Goal: Complete application form

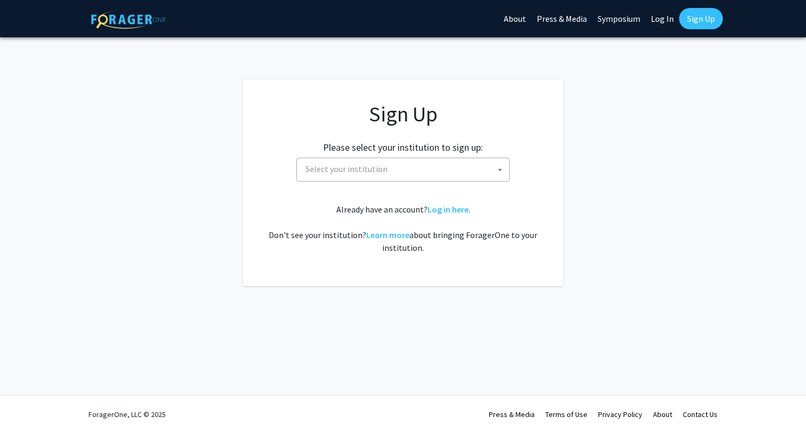
click at [489, 169] on span "Select your institution" at bounding box center [405, 169] width 208 height 22
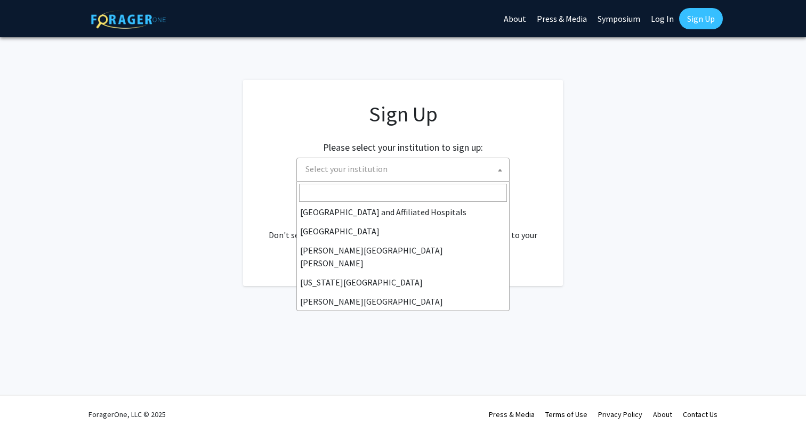
scroll to position [177, 0]
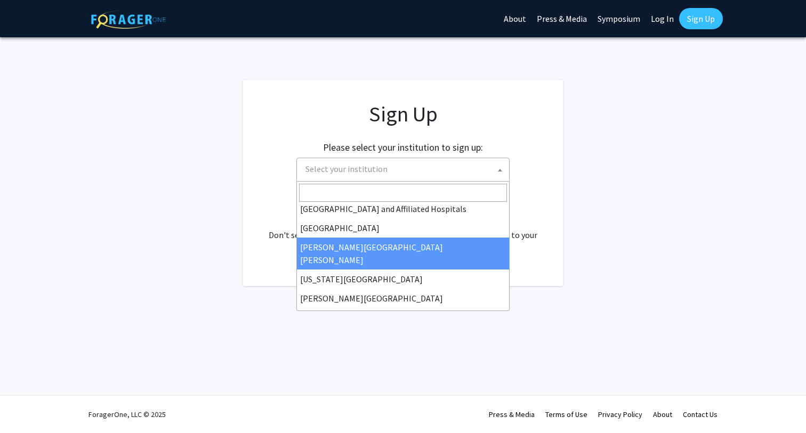
select select "1"
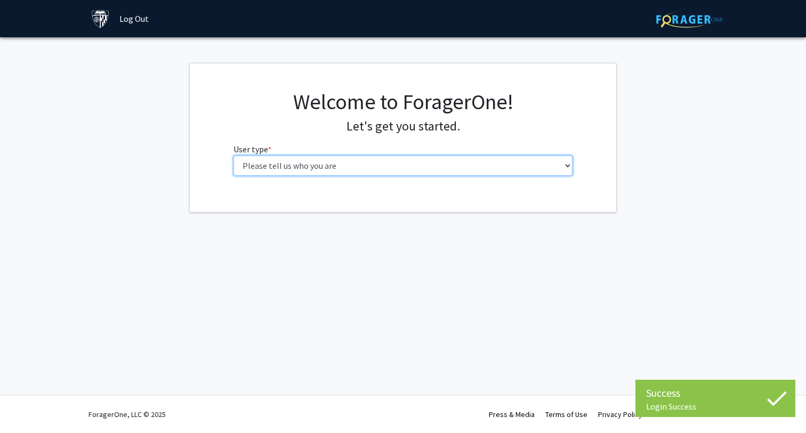
click at [449, 164] on select "Please tell us who you are Undergraduate Student Master's Student Doctoral Cand…" at bounding box center [402, 166] width 339 height 20
select select "2: masters"
click at [233, 156] on select "Please tell us who you are Undergraduate Student Master's Student Doctoral Cand…" at bounding box center [402, 166] width 339 height 20
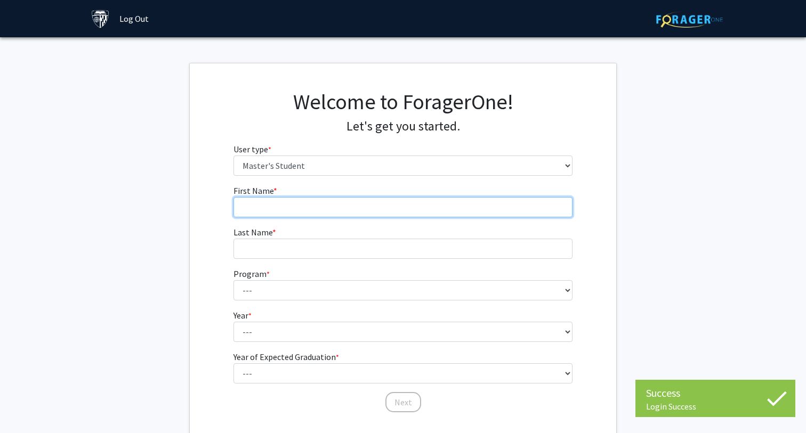
click at [474, 204] on input "First Name * required" at bounding box center [402, 207] width 339 height 20
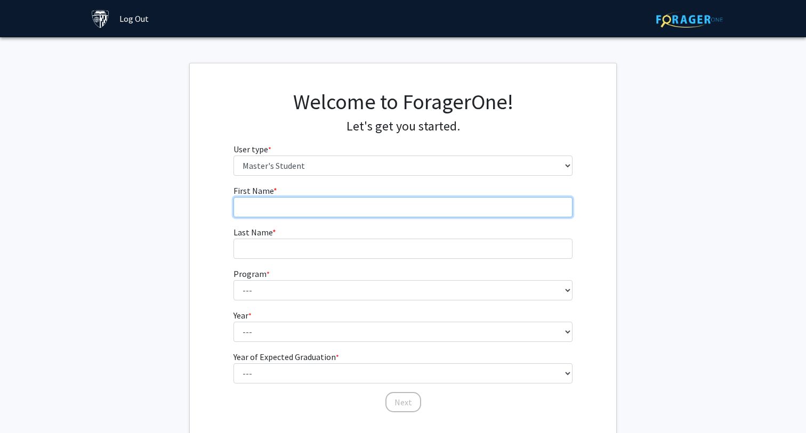
type input "Mianchen"
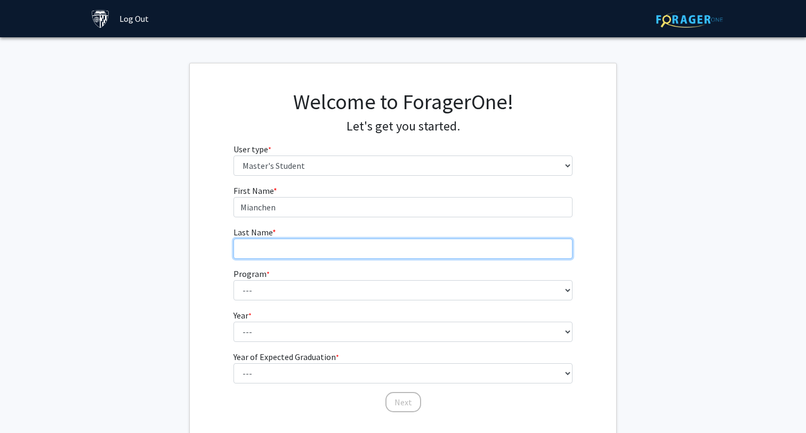
type input "Zhang"
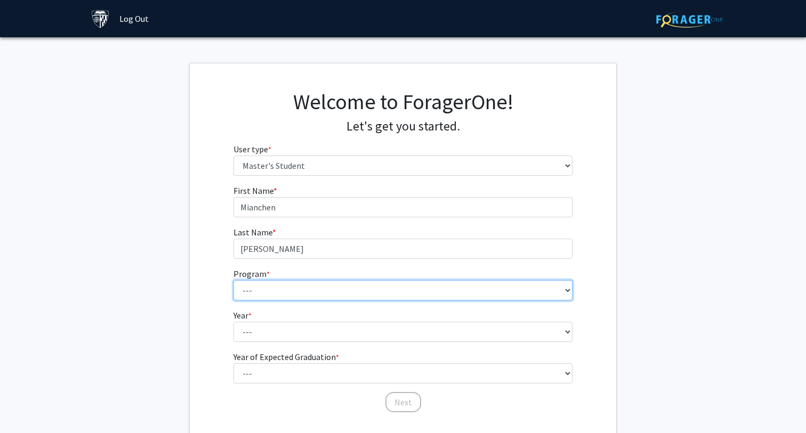
click at [307, 282] on select "--- Anatomy Education Applied and Computational Mathematics Applied Biomedical …" at bounding box center [402, 290] width 339 height 20
select select "46: 35"
click at [233, 280] on select "--- Anatomy Education Applied and Computational Mathematics Applied Biomedical …" at bounding box center [402, 290] width 339 height 20
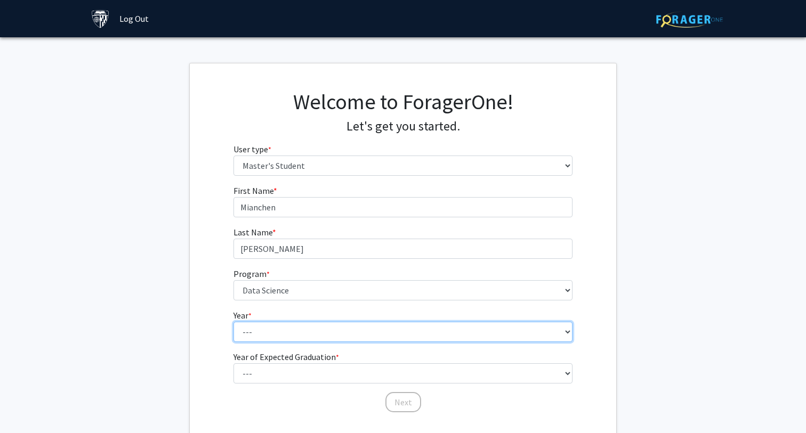
click at [286, 323] on select "--- First Year Second Year" at bounding box center [402, 332] width 339 height 20
select select "1: first_year"
click at [233, 322] on select "--- First Year Second Year" at bounding box center [402, 332] width 339 height 20
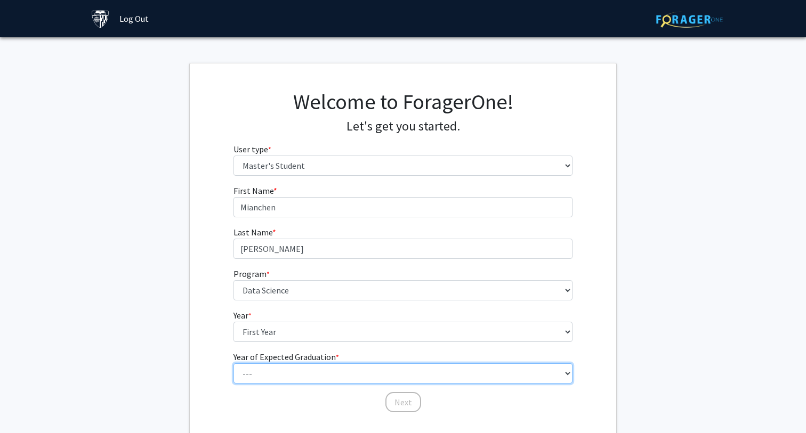
click at [286, 368] on select "--- 2025 2026 2027 2028 2029 2030 2031 2032 2033 2034" at bounding box center [402, 373] width 339 height 20
select select "2: 2026"
click at [233, 363] on select "--- 2025 2026 2027 2028 2029 2030 2031 2032 2033 2034" at bounding box center [402, 373] width 339 height 20
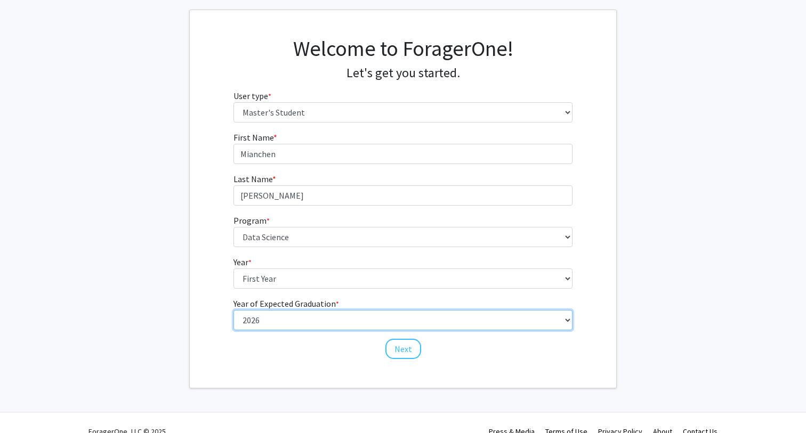
scroll to position [70, 0]
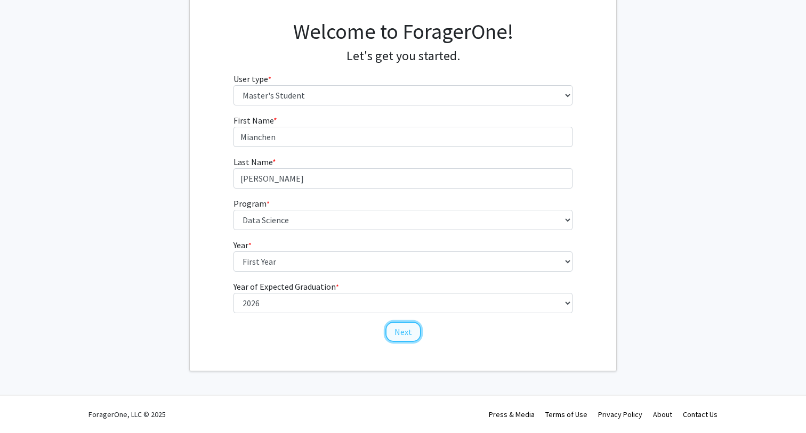
click at [409, 336] on button "Next" at bounding box center [403, 332] width 36 height 20
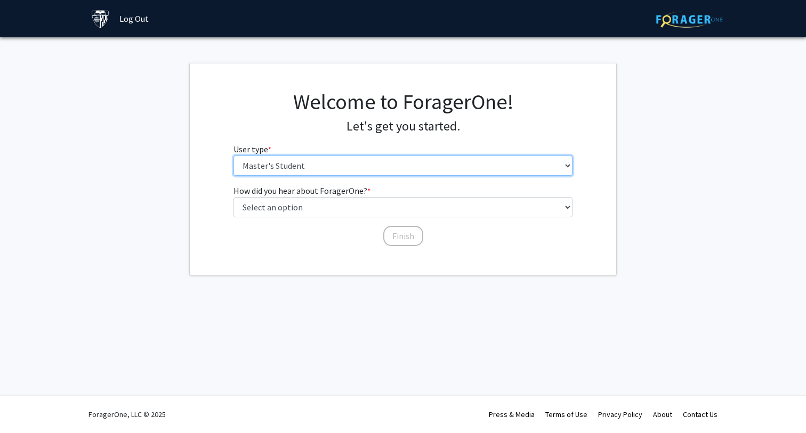
click at [402, 156] on select "Please tell us who you are Undergraduate Student Master's Student Doctoral Cand…" at bounding box center [402, 166] width 339 height 20
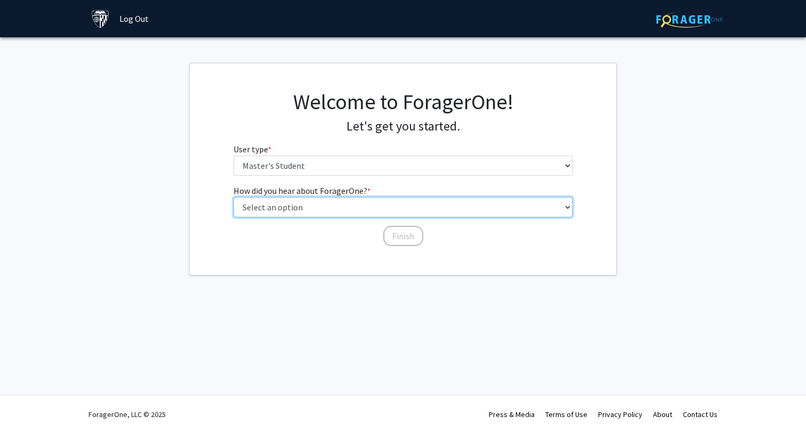
click at [443, 208] on select "Select an option Peer/student recommendation Faculty/staff recommendation Unive…" at bounding box center [402, 207] width 339 height 20
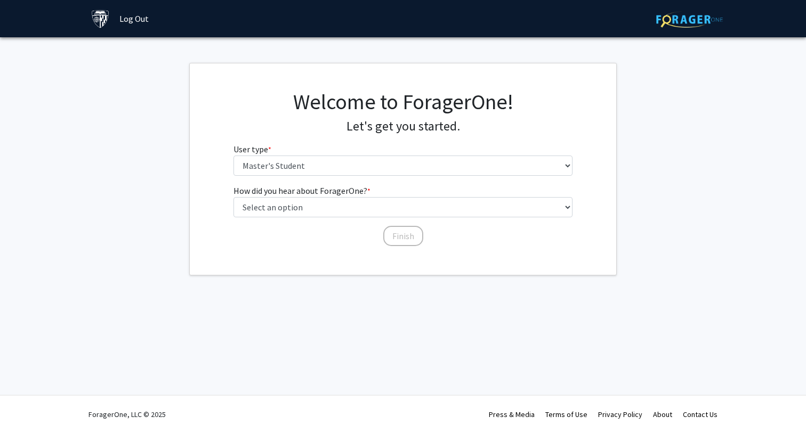
click at [325, 190] on label "How did you hear about ForagerOne? * required" at bounding box center [301, 190] width 137 height 13
click at [325, 197] on select "Select an option Peer/student recommendation Faculty/staff recommendation Unive…" at bounding box center [402, 207] width 339 height 20
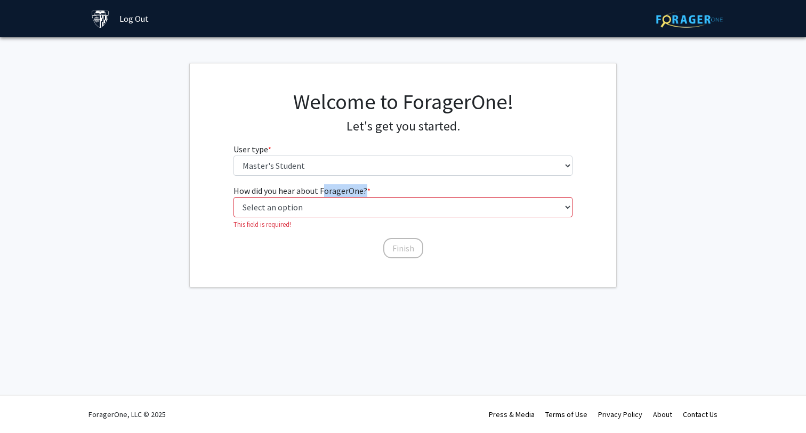
click at [325, 190] on label "How did you hear about ForagerOne? * required" at bounding box center [301, 190] width 137 height 13
click at [325, 197] on select "Select an option Peer/student recommendation Faculty/staff recommendation Unive…" at bounding box center [402, 207] width 339 height 20
click at [325, 190] on label "How did you hear about ForagerOne? * required" at bounding box center [301, 190] width 137 height 13
click at [325, 197] on select "Select an option Peer/student recommendation Faculty/staff recommendation Unive…" at bounding box center [402, 207] width 339 height 20
click at [257, 202] on select "Select an option Peer/student recommendation Faculty/staff recommendation Unive…" at bounding box center [402, 207] width 339 height 20
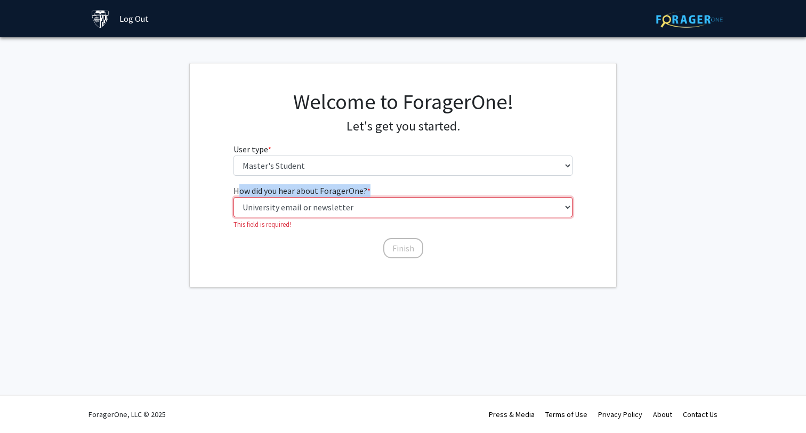
click at [233, 197] on select "Select an option Peer/student recommendation Faculty/staff recommendation Unive…" at bounding box center [402, 207] width 339 height 20
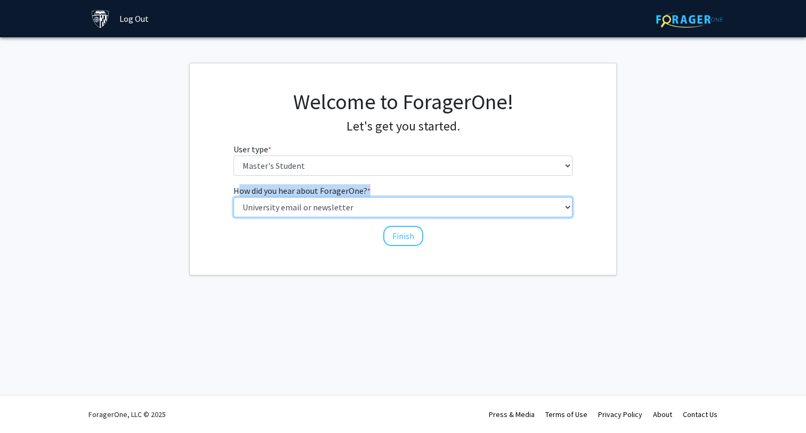
click at [339, 204] on select "Select an option Peer/student recommendation Faculty/staff recommendation Unive…" at bounding box center [402, 207] width 339 height 20
select select "3: university_website"
click at [233, 197] on select "Select an option Peer/student recommendation Faculty/staff recommendation Unive…" at bounding box center [402, 207] width 339 height 20
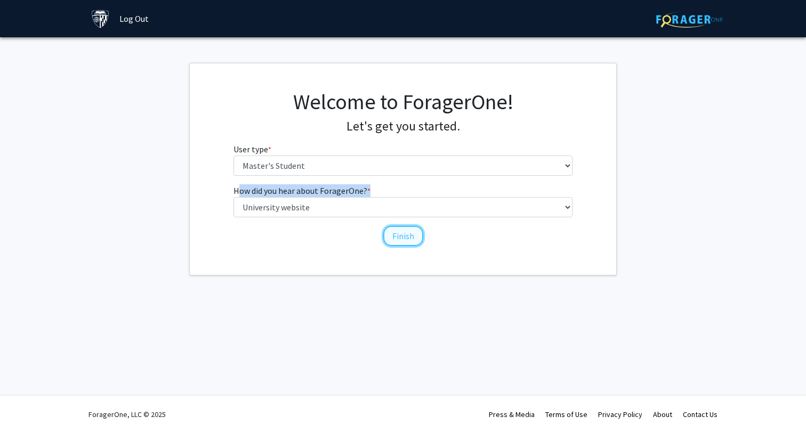
click at [408, 244] on button "Finish" at bounding box center [403, 236] width 40 height 20
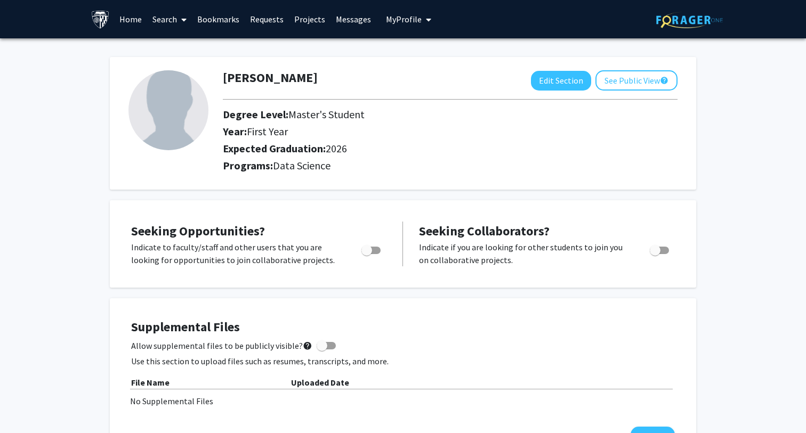
click at [164, 20] on link "Search" at bounding box center [169, 19] width 45 height 37
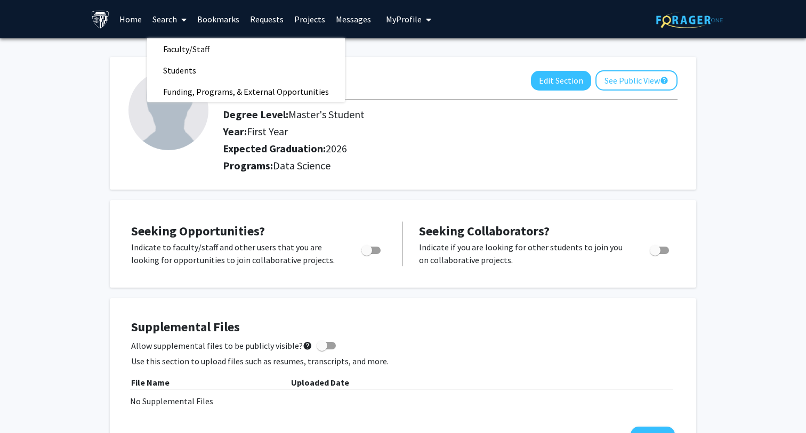
click at [164, 19] on link "Search" at bounding box center [169, 19] width 45 height 37
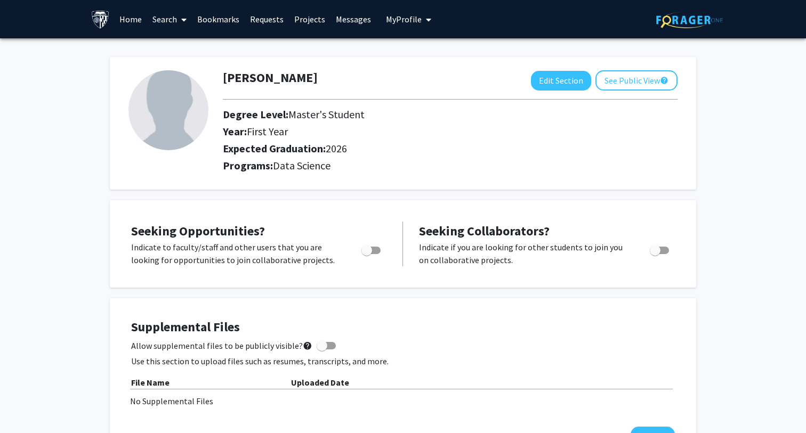
click at [215, 232] on span "Seeking Opportunities?" at bounding box center [198, 231] width 134 height 17
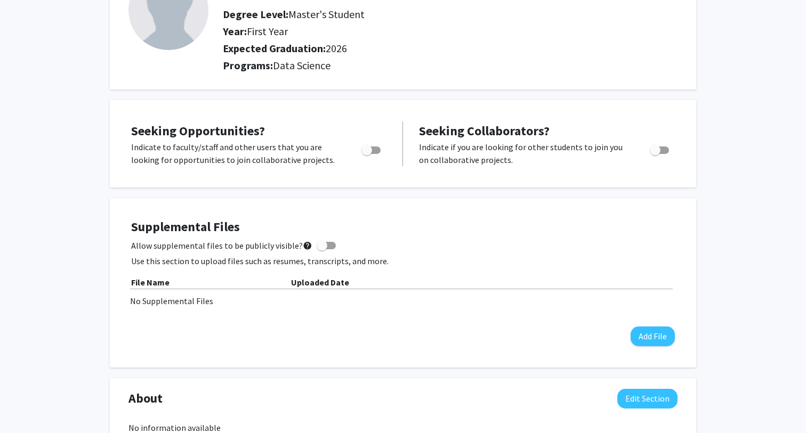
scroll to position [168, 0]
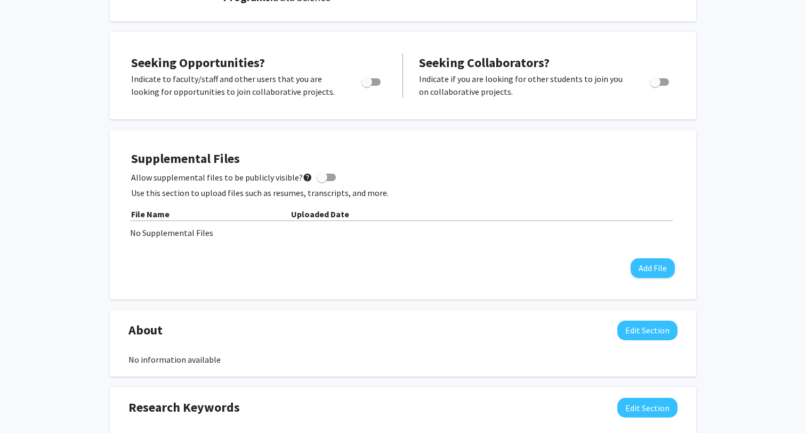
click at [375, 80] on span "Toggle" at bounding box center [370, 81] width 19 height 7
click at [367, 86] on input "Are you actively seeking opportunities?" at bounding box center [366, 86] width 1 height 1
checkbox input "true"
click at [651, 82] on span "Toggle" at bounding box center [655, 82] width 11 height 11
click at [654, 86] on input "Would you like to receive other student requests to work with you?" at bounding box center [654, 86] width 1 height 1
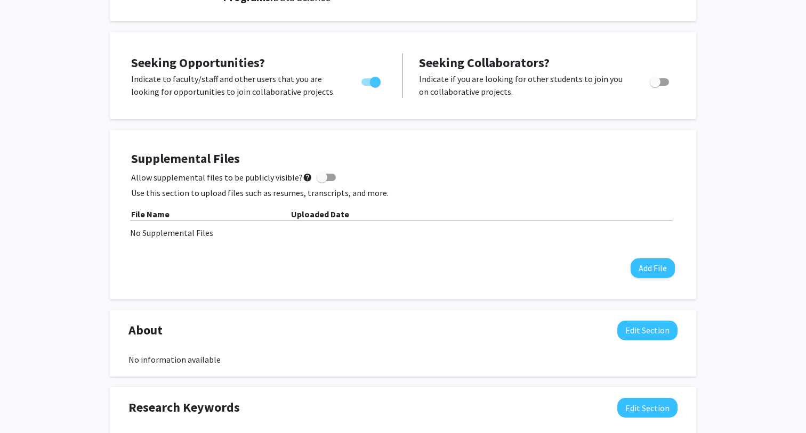
checkbox input "true"
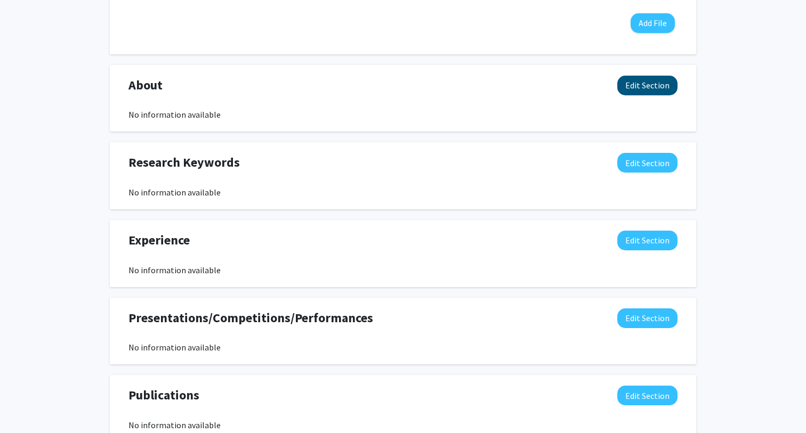
scroll to position [566, 0]
